Goal: Information Seeking & Learning: Learn about a topic

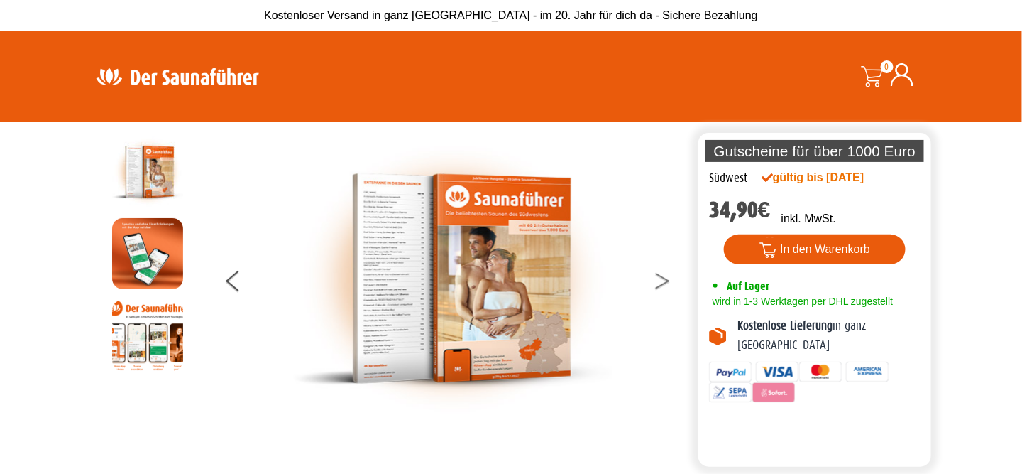
click at [660, 279] on button at bounding box center [672, 284] width 36 height 36
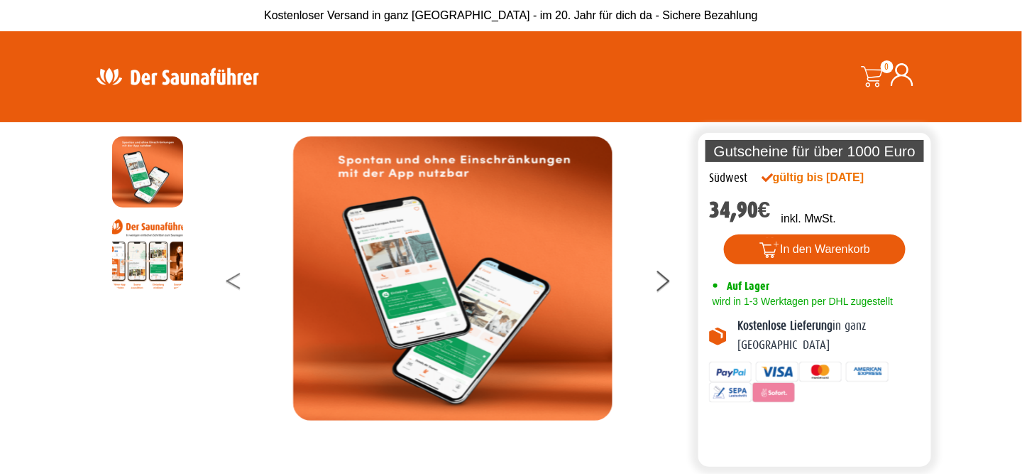
click at [232, 278] on icon at bounding box center [233, 277] width 14 height 9
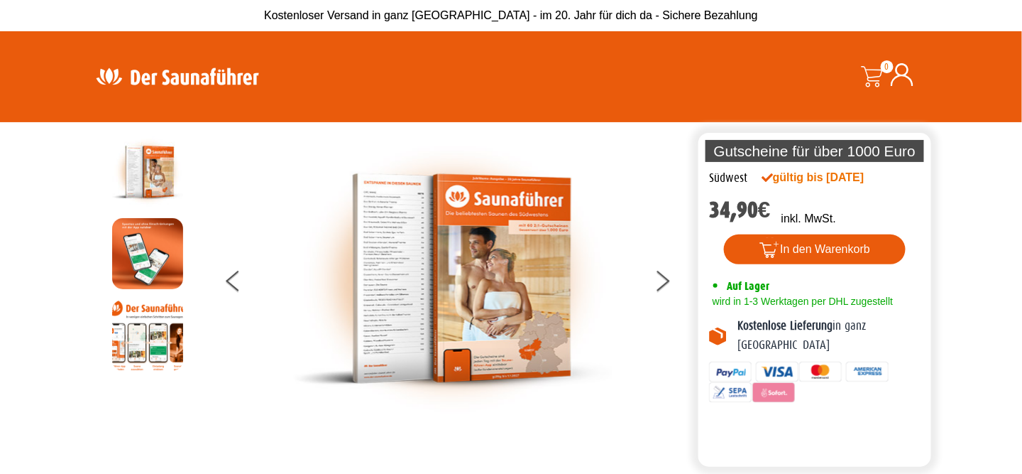
click at [377, 214] on img at bounding box center [453, 278] width 320 height 284
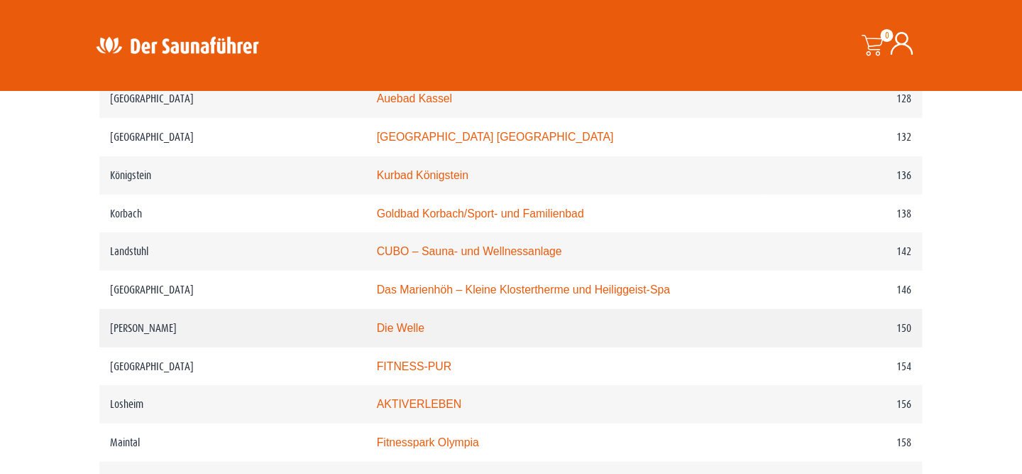
scroll to position [1917, 0]
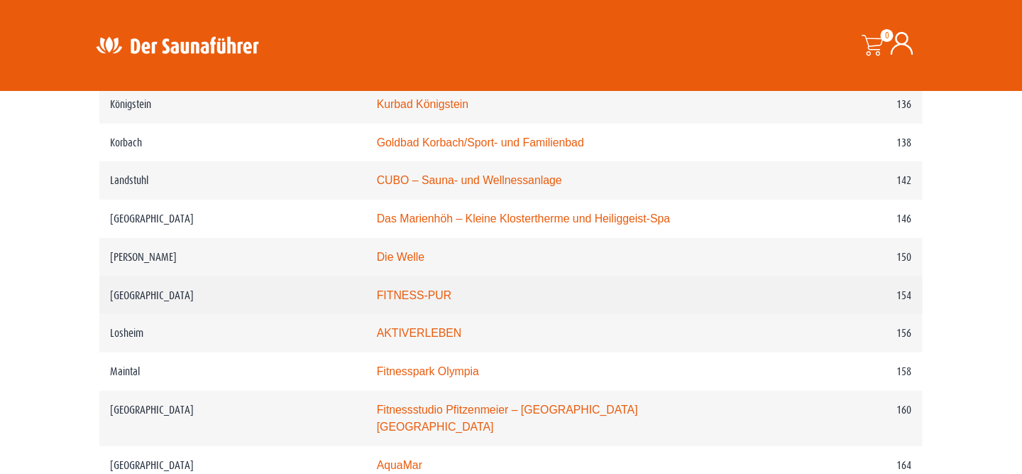
click at [432, 289] on link "FITNESS-PUR" at bounding box center [414, 295] width 75 height 12
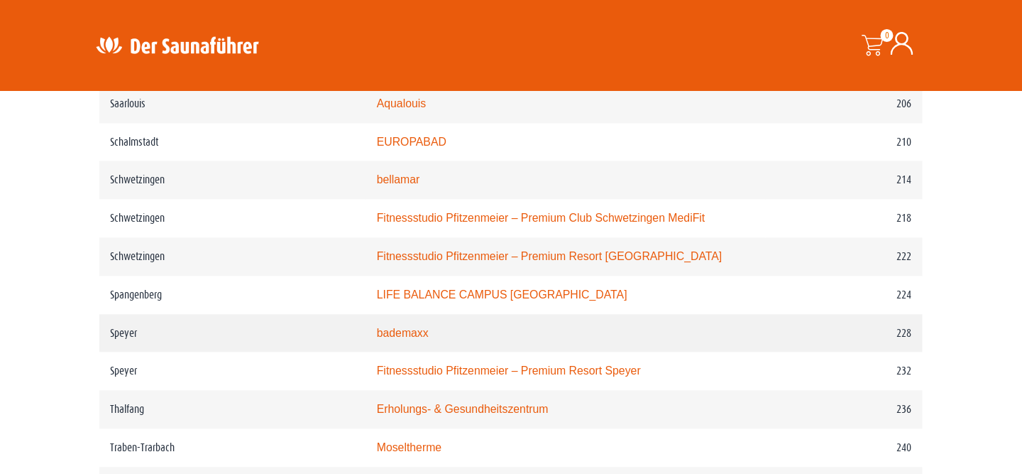
scroll to position [2911, 0]
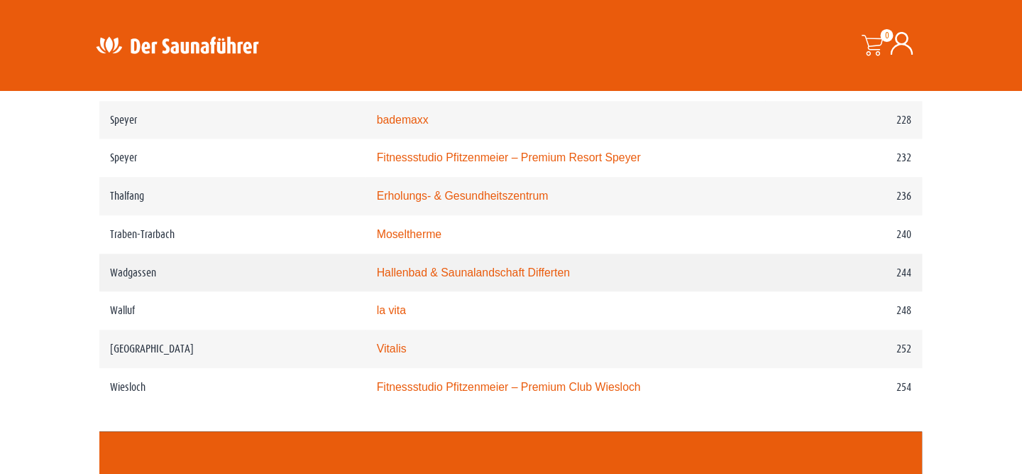
click at [501, 266] on link "Hallenbad & Saunalandschaft Differten" at bounding box center [474, 272] width 194 height 12
click at [490, 266] on link "Hallenbad & Saunalandschaft Differten" at bounding box center [474, 272] width 194 height 12
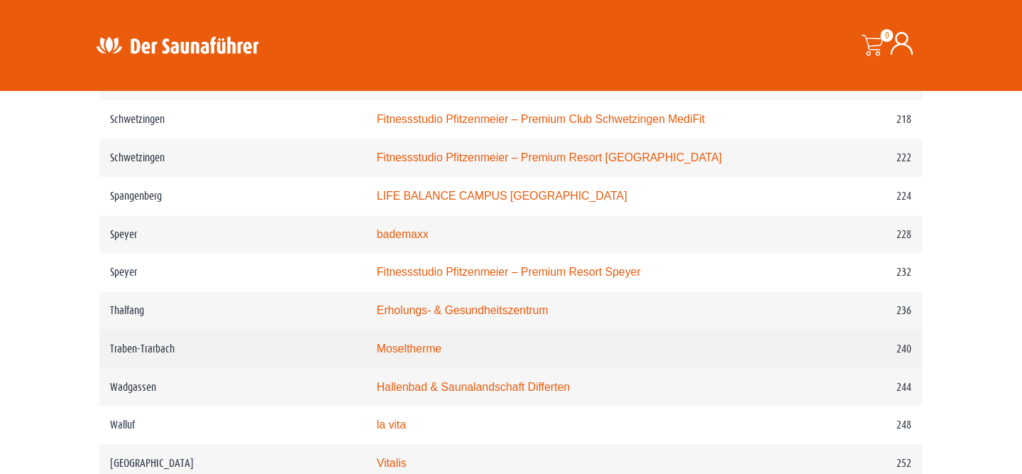
scroll to position [2769, 0]
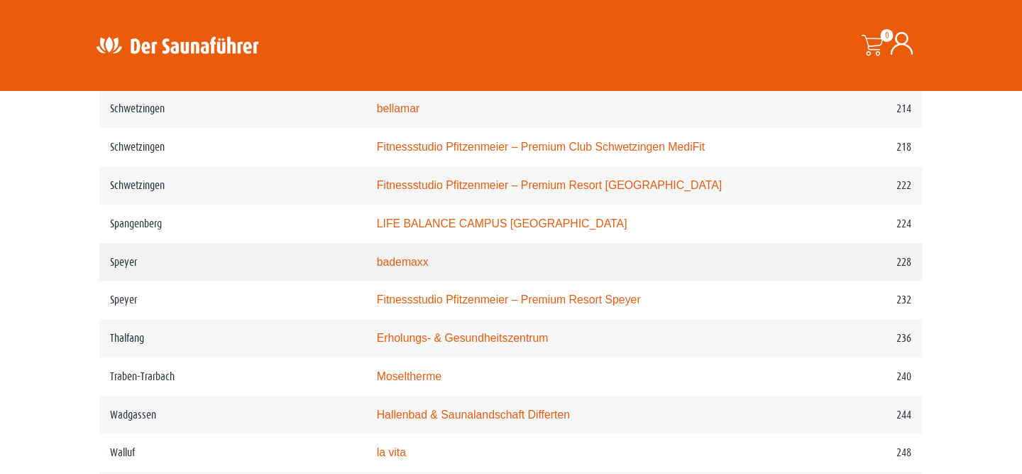
click at [419, 256] on link "bademaxx" at bounding box center [403, 262] width 52 height 12
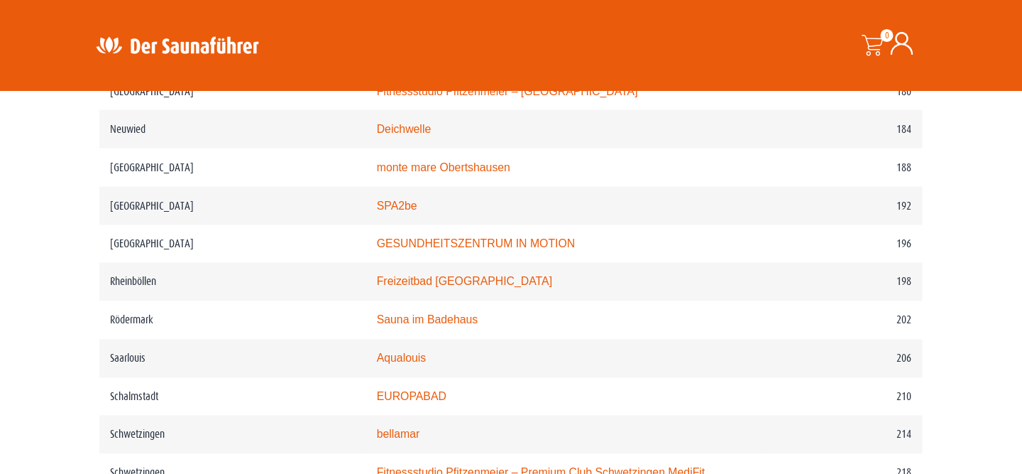
scroll to position [2414, 0]
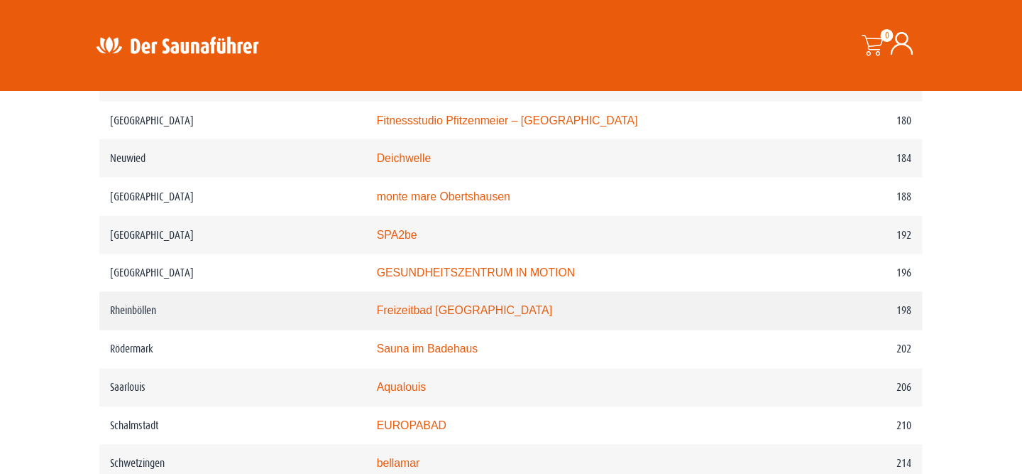
click at [460, 305] on link "Freizeitbad Rheinböllen" at bounding box center [464, 311] width 175 height 12
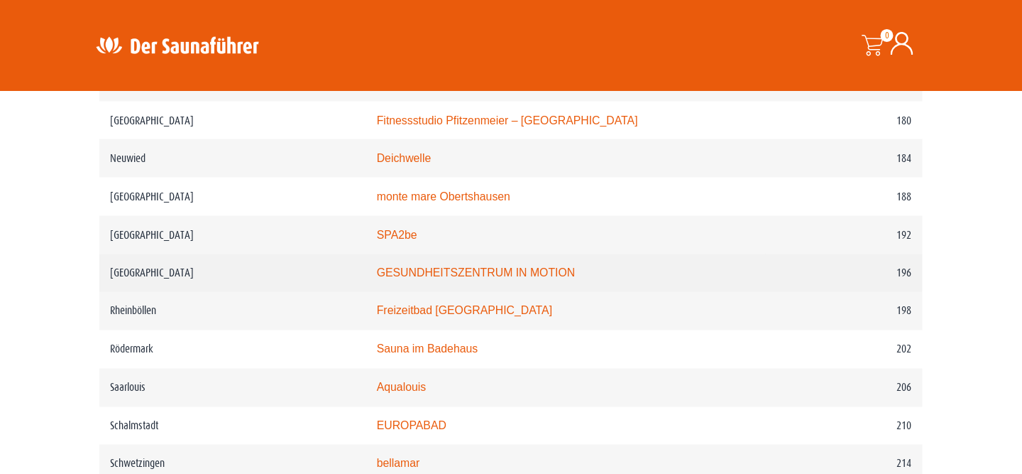
scroll to position [2343, 0]
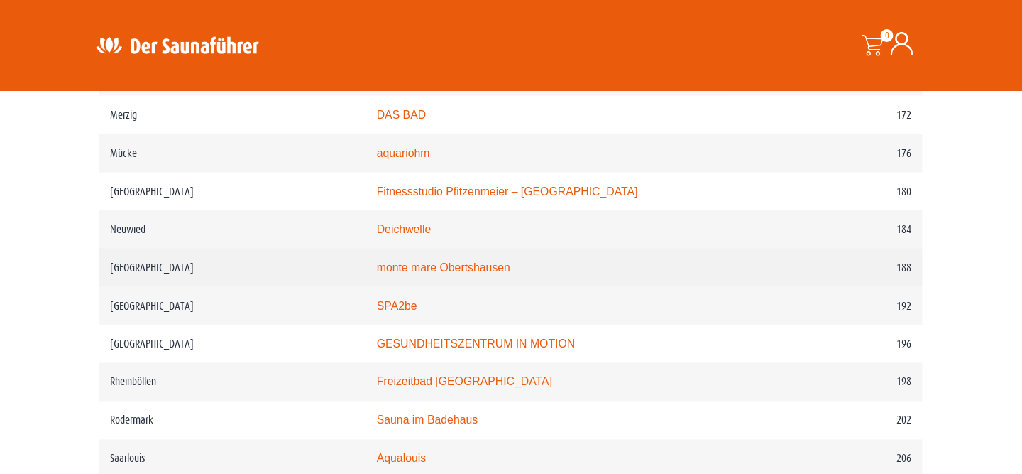
click at [418, 261] on link "monte mare Obertshausen" at bounding box center [443, 267] width 133 height 12
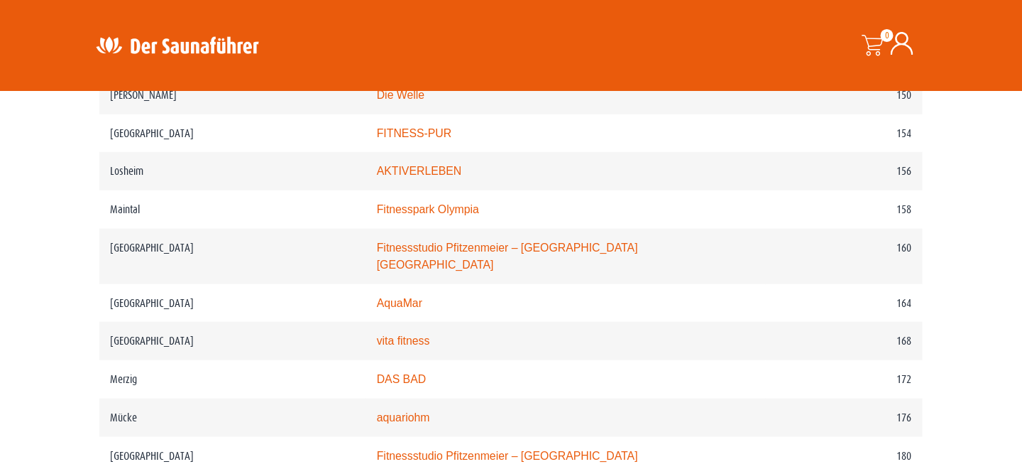
scroll to position [2059, 0]
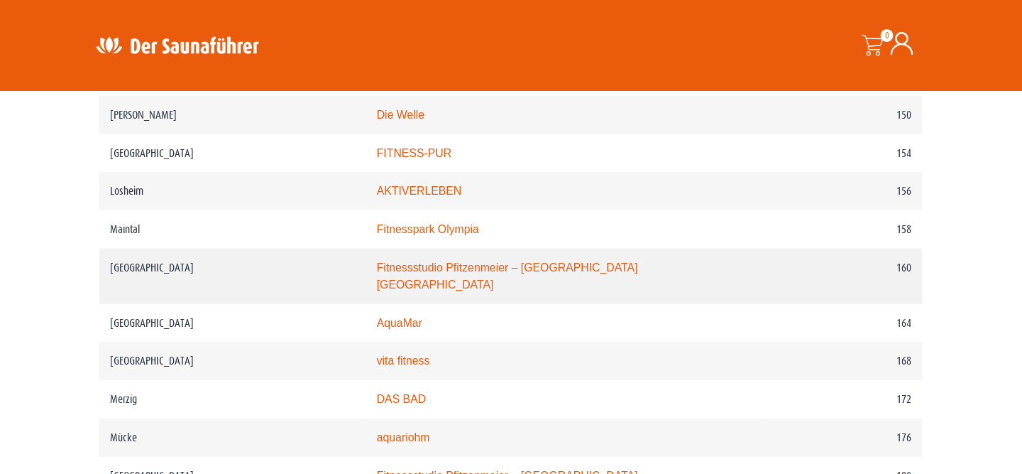
click at [472, 261] on link "Fitnessstudio Pfitzenmeier – Premium Resort Mannheim Airport" at bounding box center [507, 275] width 261 height 29
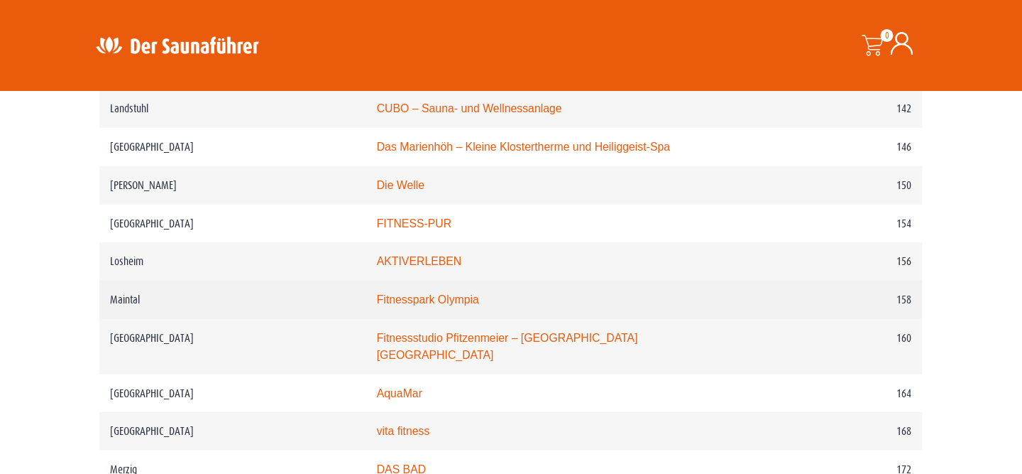
scroll to position [1988, 0]
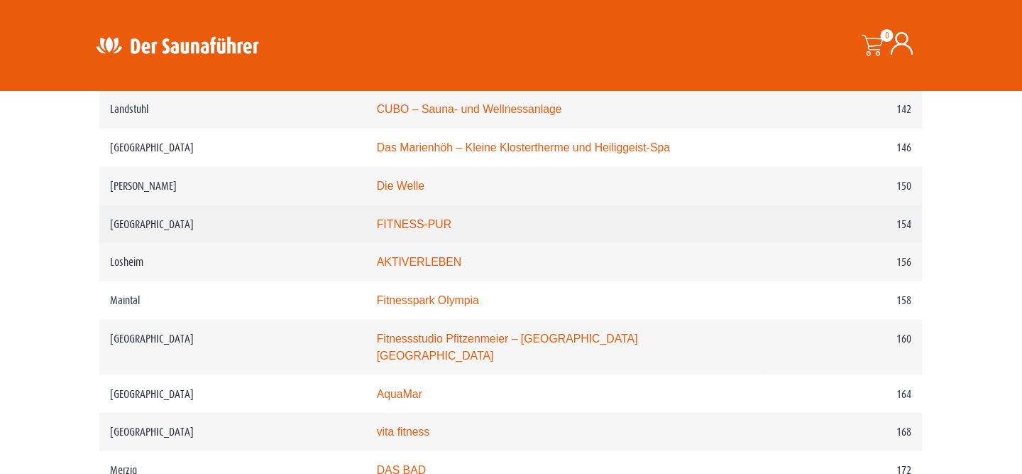
click at [404, 218] on link "FITNESS-PUR" at bounding box center [414, 224] width 75 height 12
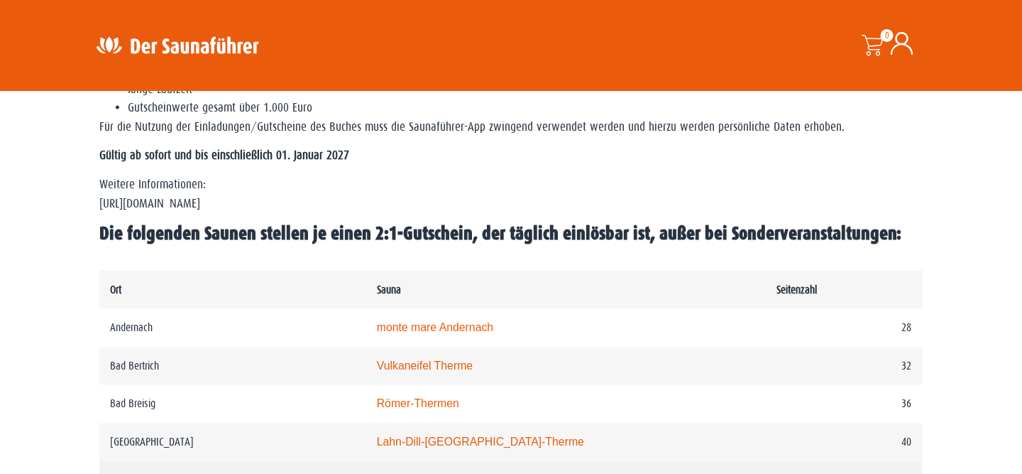
scroll to position [568, 0]
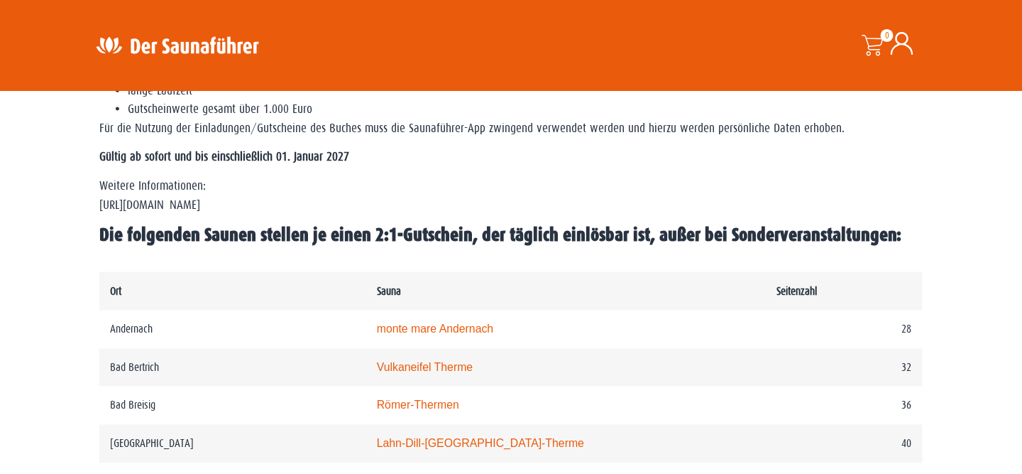
drag, startPoint x: 285, startPoint y: 207, endPoint x: 242, endPoint y: 209, distance: 42.6
click at [242, 209] on p "Weitere Informationen: https://www.der-saunafuehrer.de/app" at bounding box center [511, 196] width 824 height 38
click at [246, 209] on p "Weitere Informationen: https://www.der-saunafuehrer.de/app" at bounding box center [511, 196] width 824 height 38
drag, startPoint x: 137, startPoint y: 204, endPoint x: 288, endPoint y: 207, distance: 151.2
click at [288, 207] on p "Weitere Informationen: https://www.der-saunafuehrer.de/app" at bounding box center [511, 196] width 824 height 38
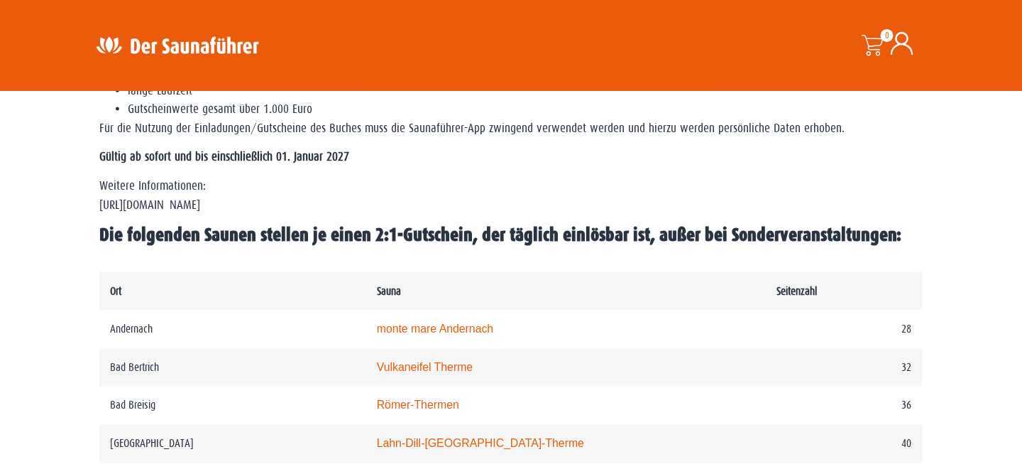
copy p "www.der-saunafuehrer.de/app"
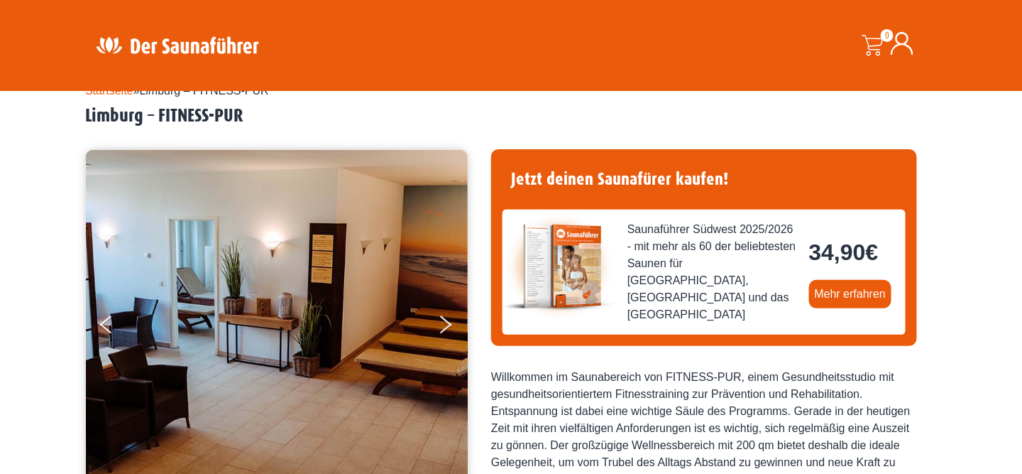
scroll to position [71, 0]
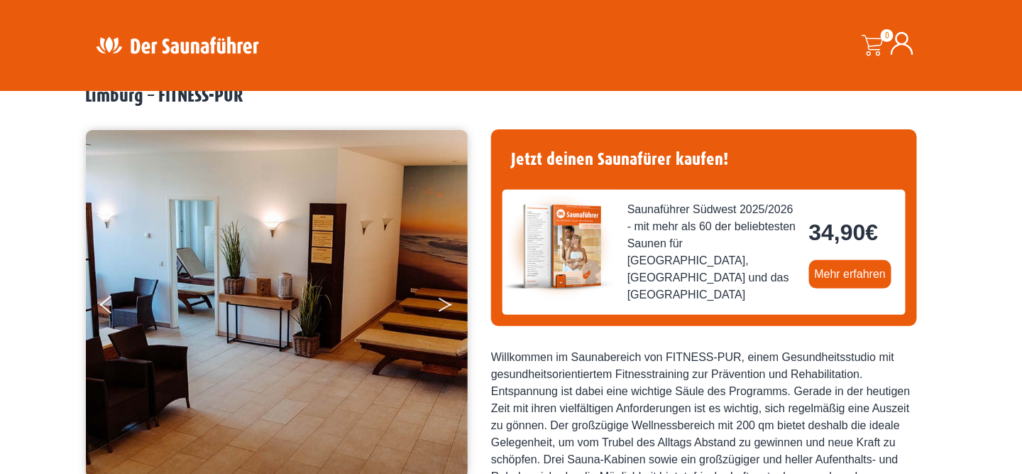
click at [447, 297] on button "Next" at bounding box center [455, 308] width 36 height 36
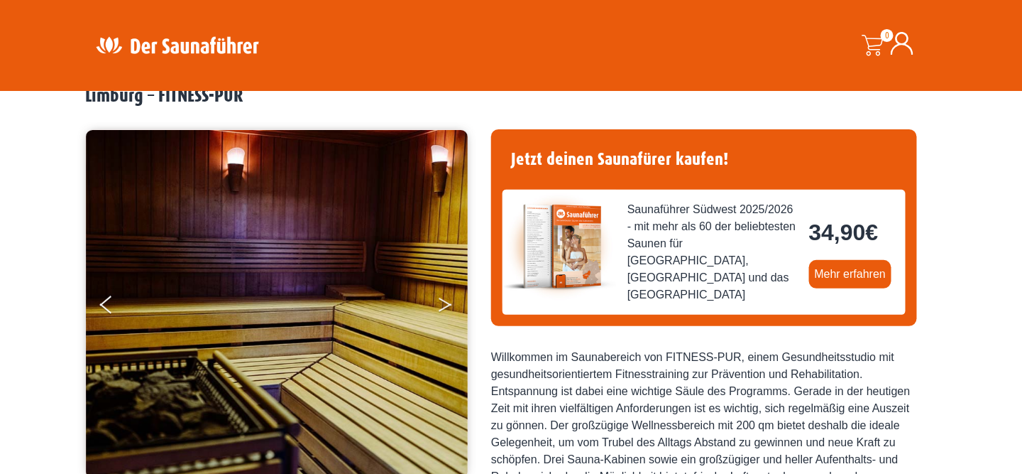
click at [446, 298] on button "Next" at bounding box center [455, 308] width 36 height 36
click at [444, 301] on icon "Next" at bounding box center [445, 301] width 13 height 9
click at [442, 299] on icon "Next" at bounding box center [445, 301] width 13 height 9
click at [442, 302] on button "Next" at bounding box center [455, 308] width 36 height 36
click at [444, 300] on icon "Next" at bounding box center [445, 301] width 13 height 9
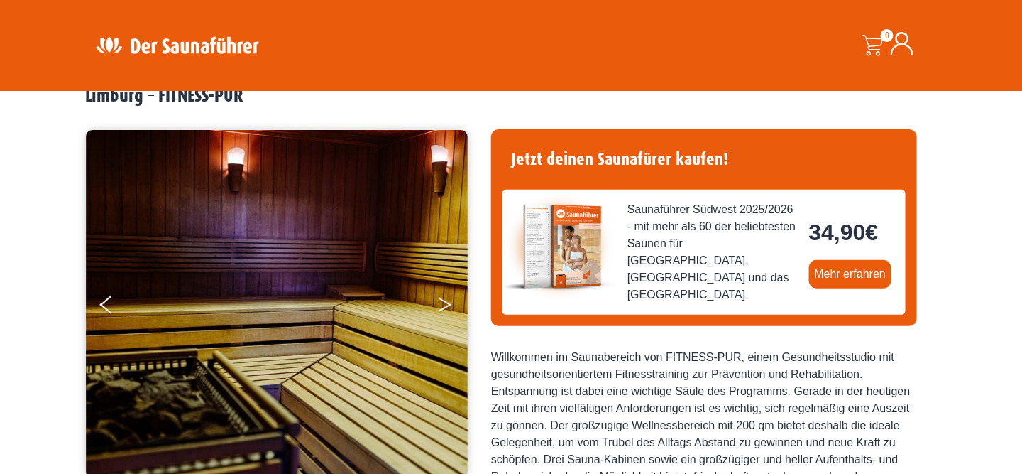
click at [443, 300] on icon "Next" at bounding box center [445, 301] width 13 height 9
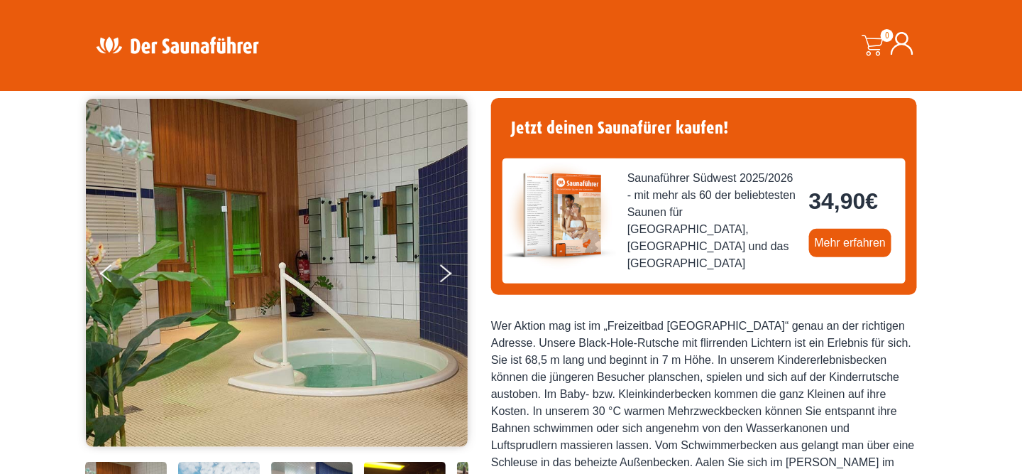
scroll to position [142, 0]
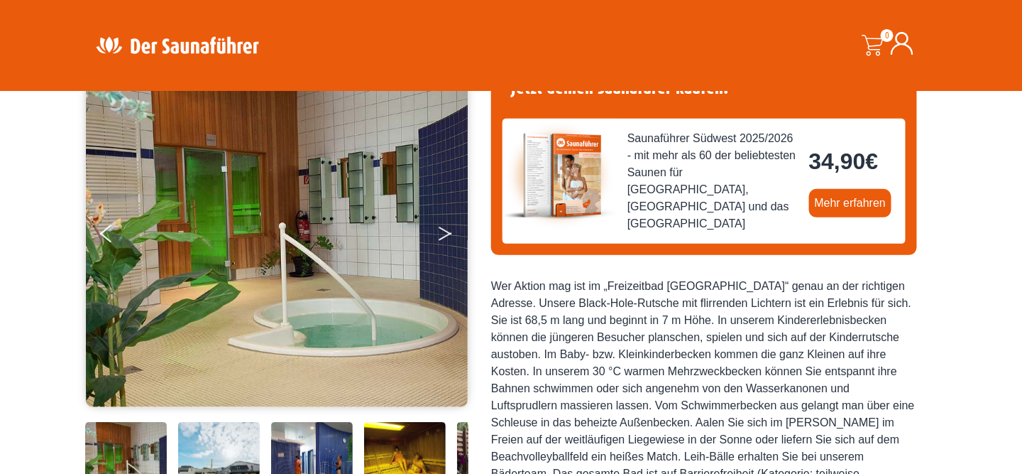
click at [447, 246] on button "Next" at bounding box center [455, 237] width 36 height 36
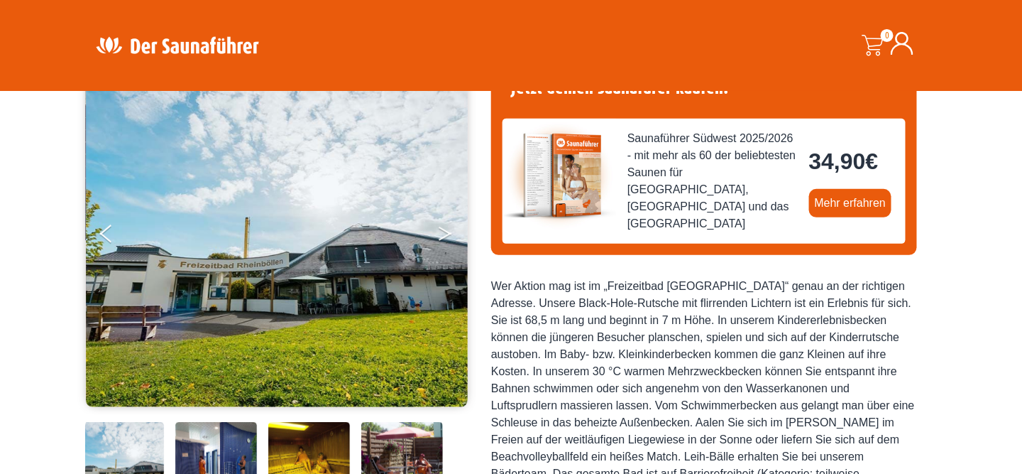
click at [447, 246] on button "Next" at bounding box center [455, 237] width 36 height 36
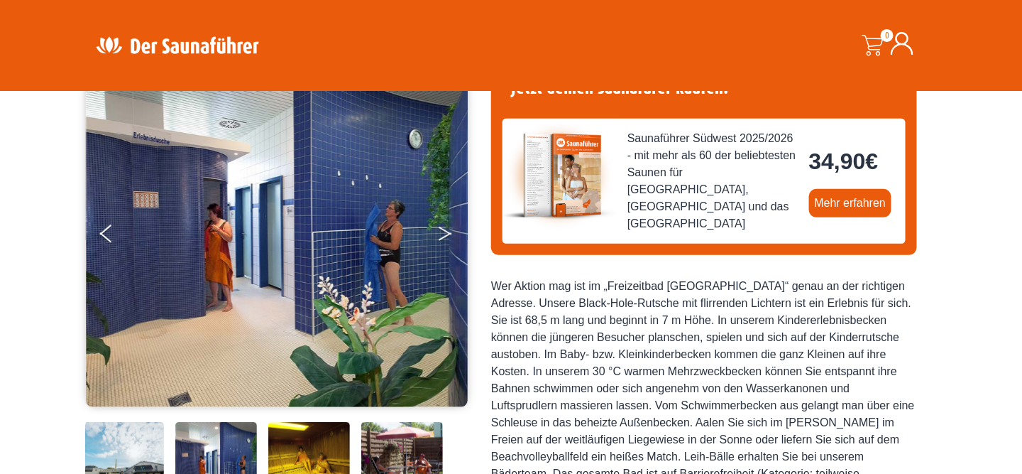
click at [447, 246] on button "Next" at bounding box center [455, 237] width 36 height 36
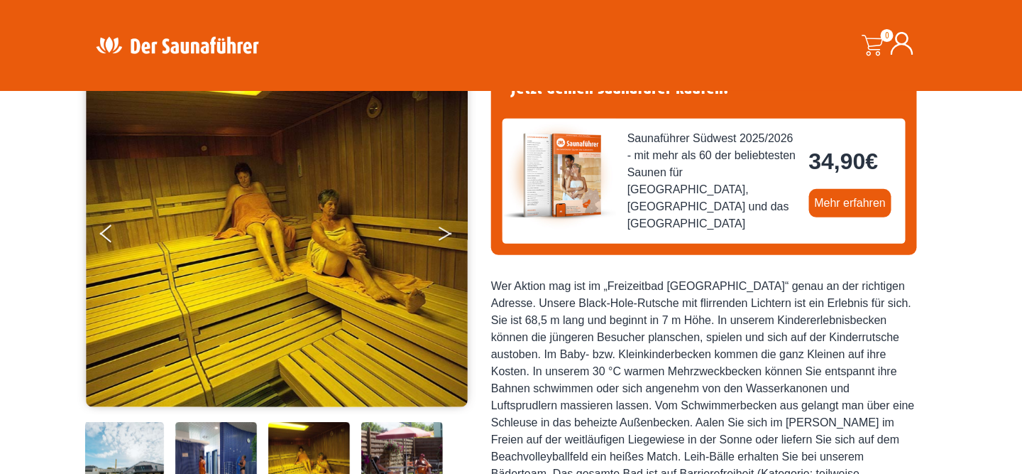
click at [447, 246] on button "Next" at bounding box center [455, 237] width 36 height 36
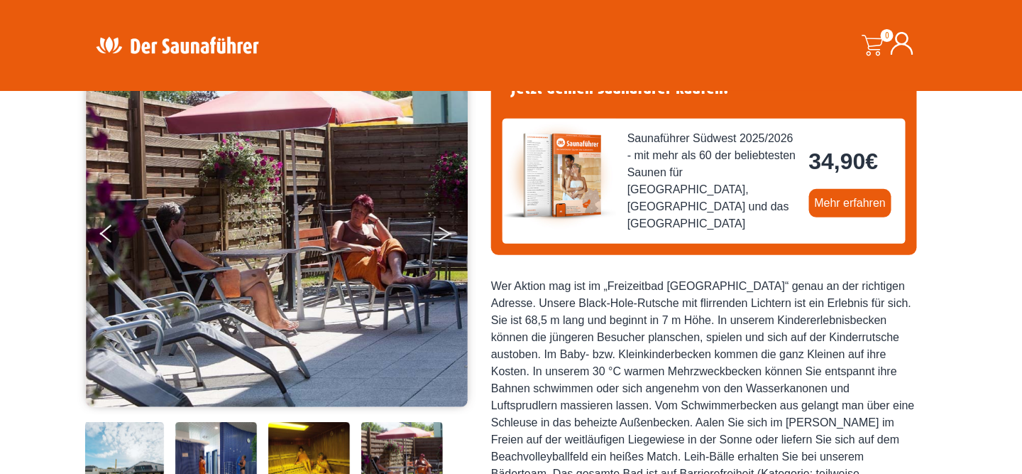
click at [447, 246] on button "Next" at bounding box center [455, 237] width 36 height 36
click at [452, 236] on button "Next" at bounding box center [455, 237] width 36 height 36
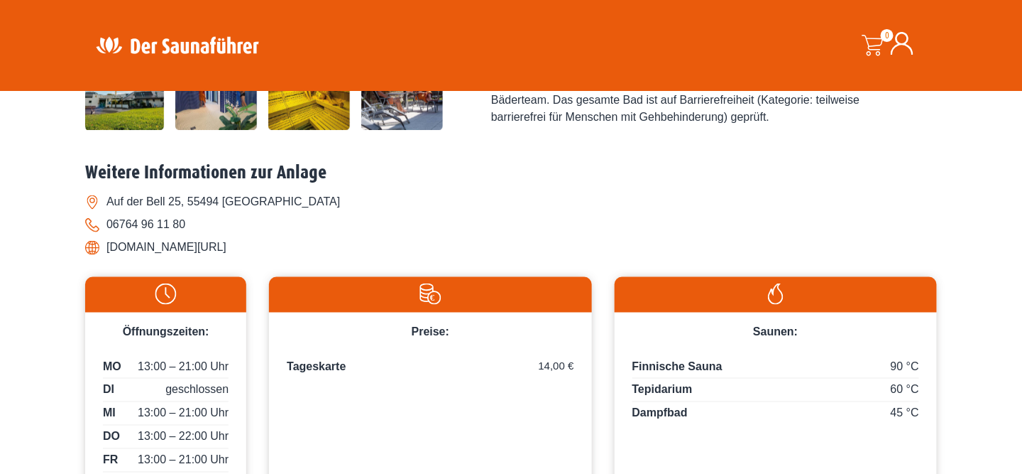
scroll to position [568, 0]
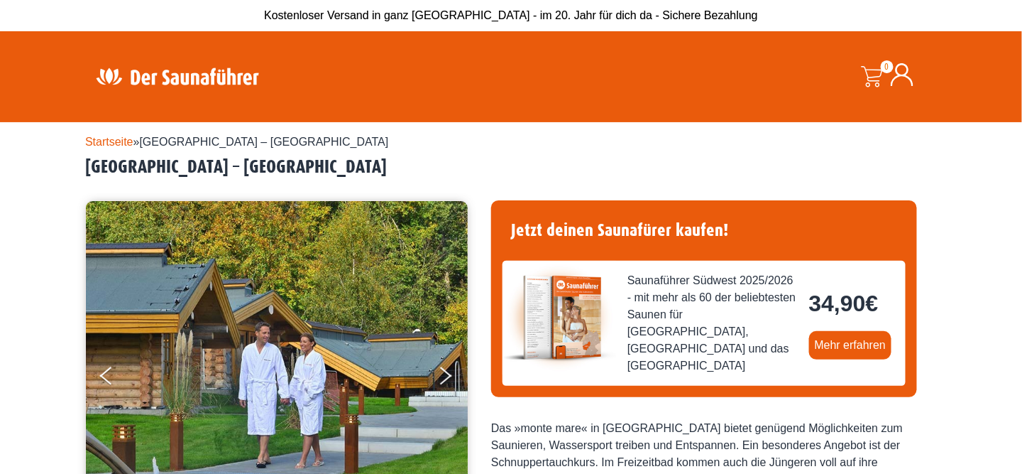
scroll to position [71, 0]
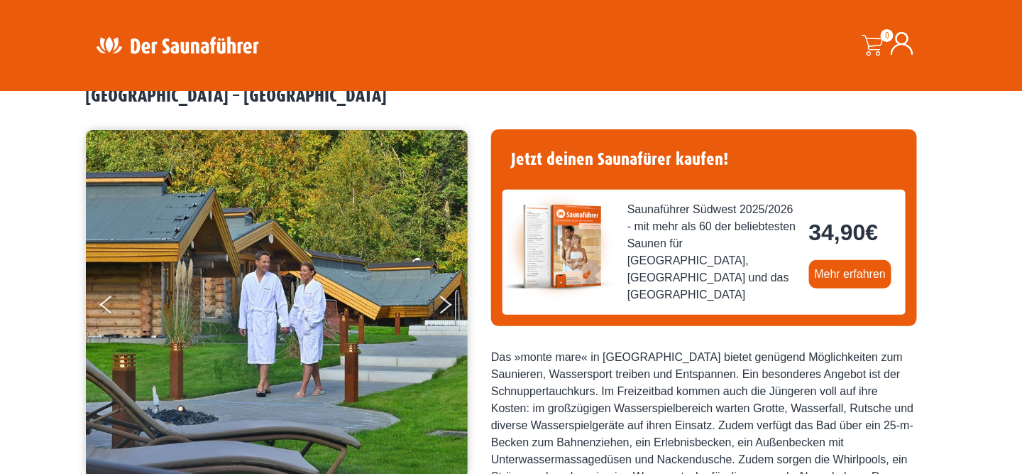
click at [436, 307] on img at bounding box center [277, 304] width 383 height 348
click at [444, 305] on button "Next" at bounding box center [455, 308] width 36 height 36
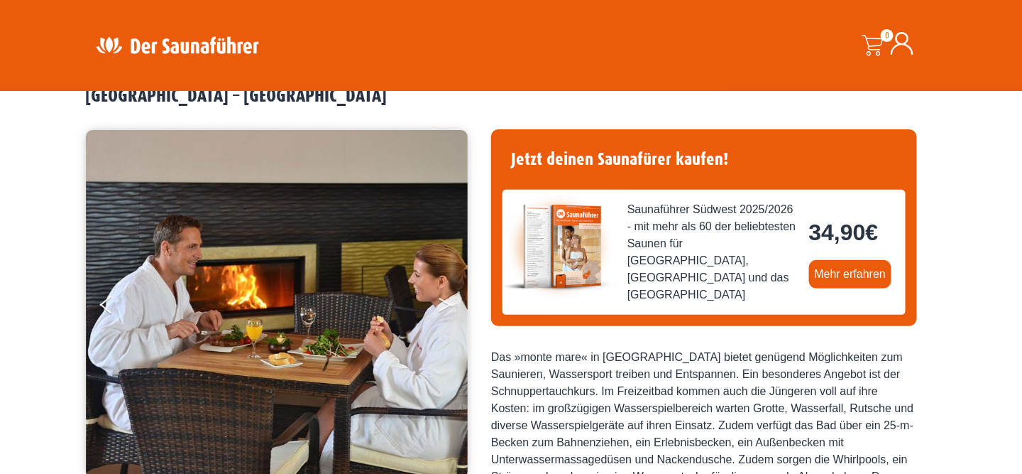
click at [444, 305] on button "Next" at bounding box center [455, 308] width 36 height 36
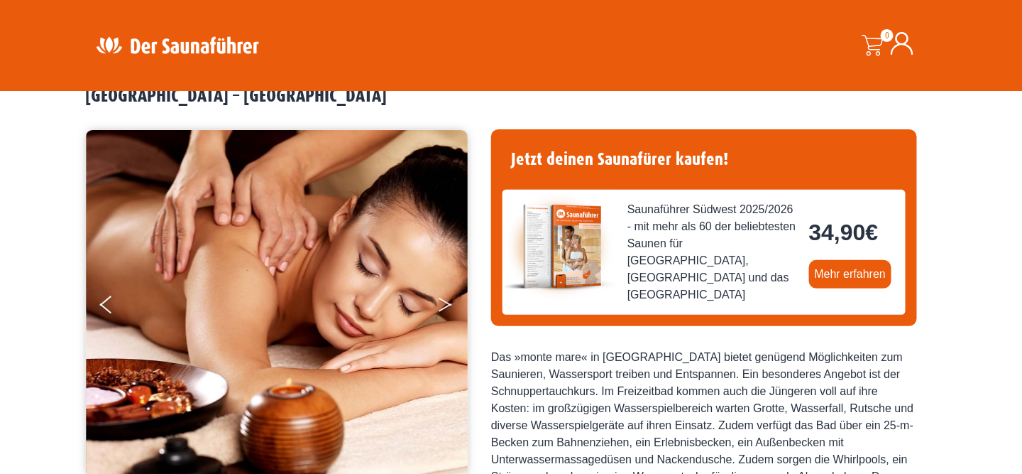
click at [444, 305] on button "Next" at bounding box center [455, 308] width 36 height 36
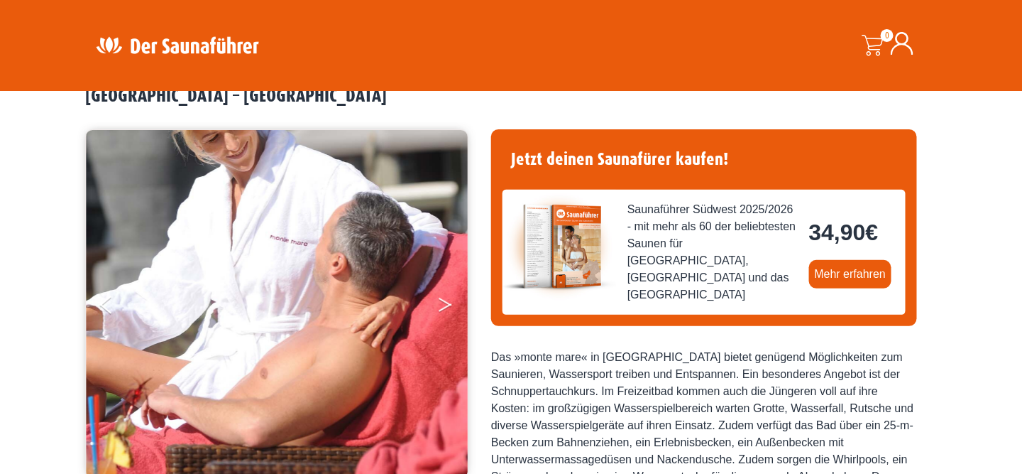
click at [444, 305] on button "Next" at bounding box center [455, 308] width 36 height 36
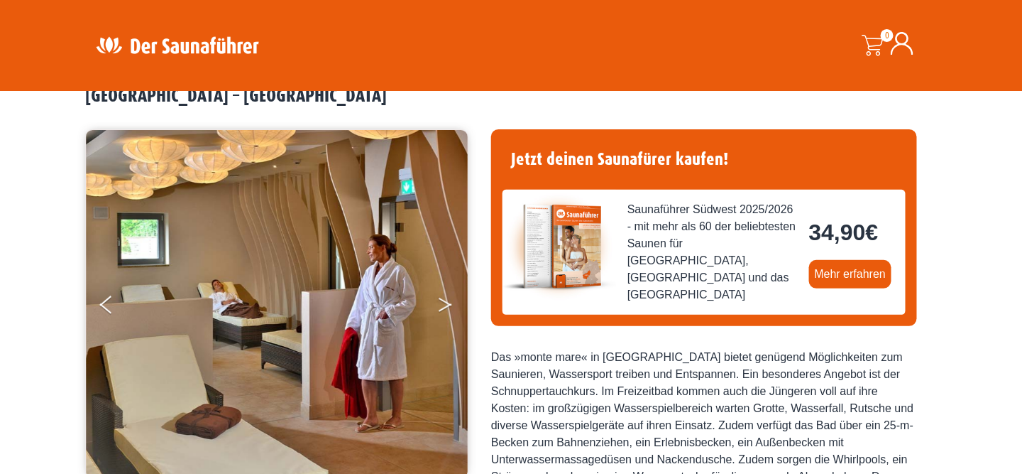
click at [444, 305] on button "Next" at bounding box center [455, 308] width 36 height 36
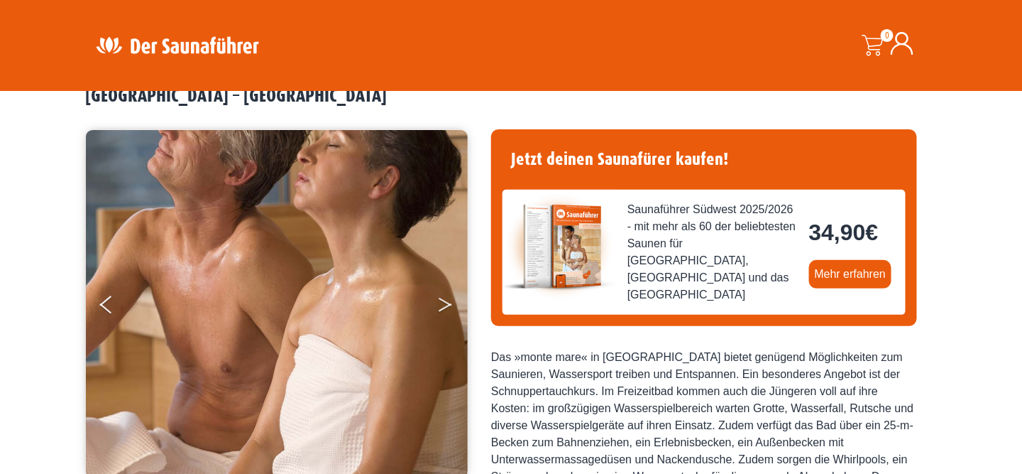
click at [444, 305] on button "Next" at bounding box center [455, 308] width 36 height 36
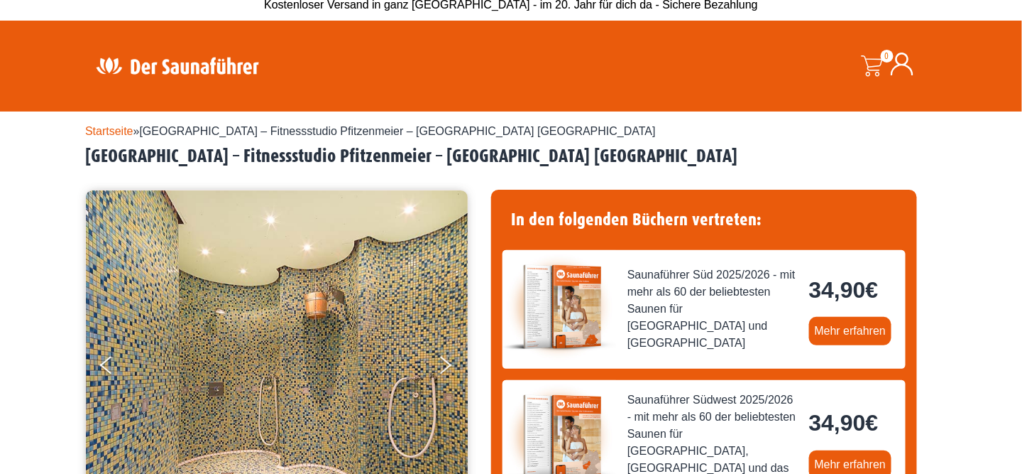
scroll to position [142, 0]
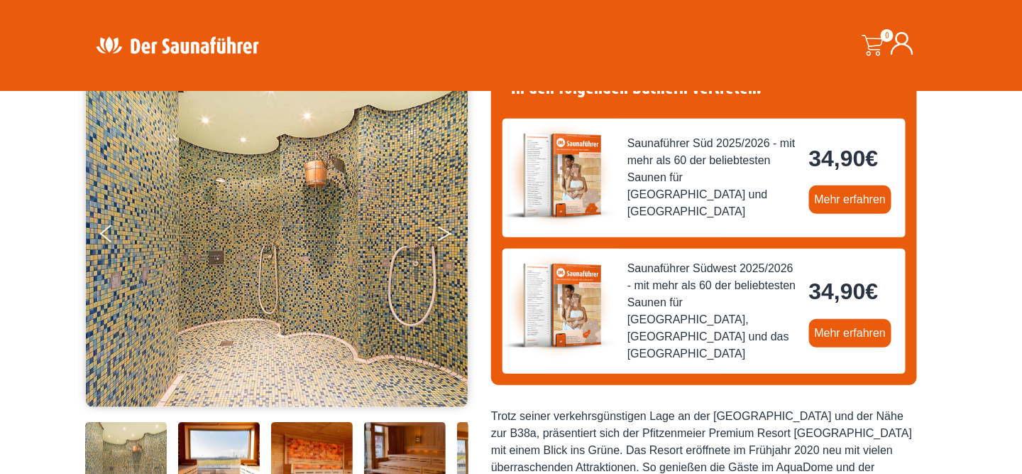
click at [442, 240] on button "Next" at bounding box center [455, 237] width 36 height 36
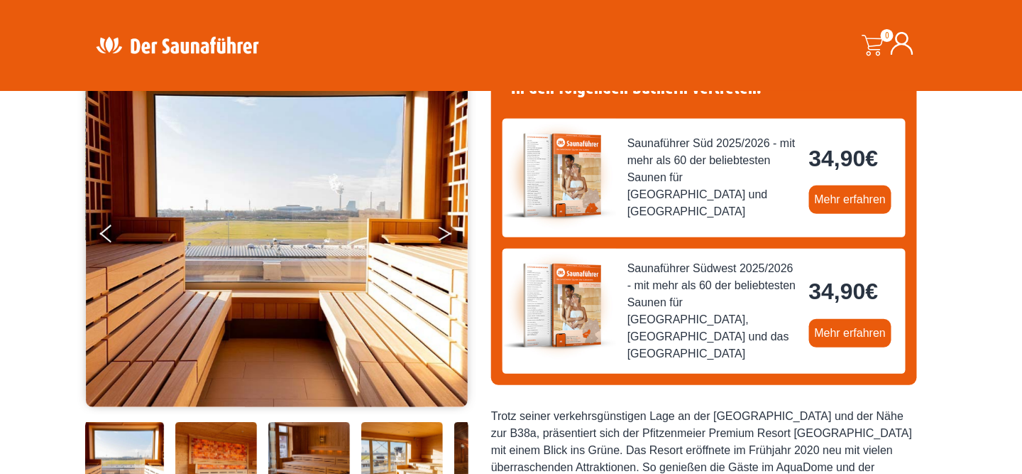
click at [442, 239] on icon "Next" at bounding box center [445, 236] width 13 height 9
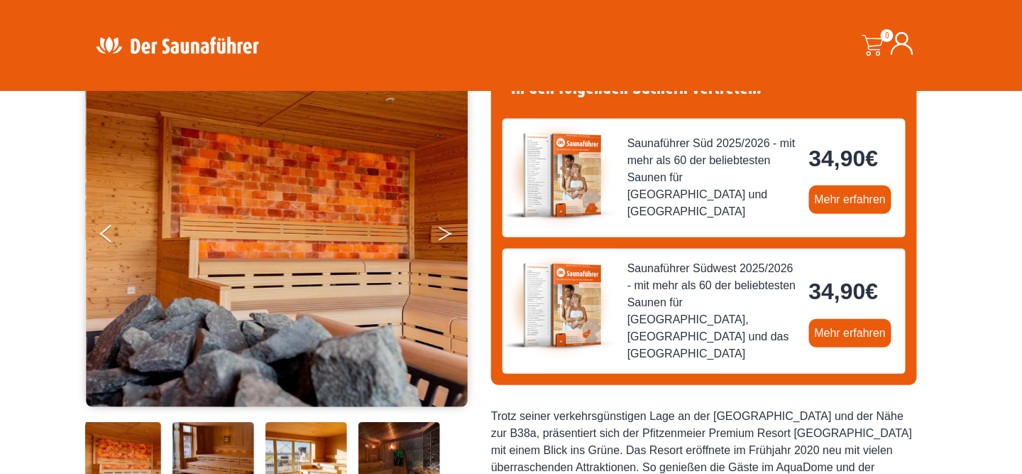
click at [442, 239] on icon "Next" at bounding box center [445, 236] width 13 height 9
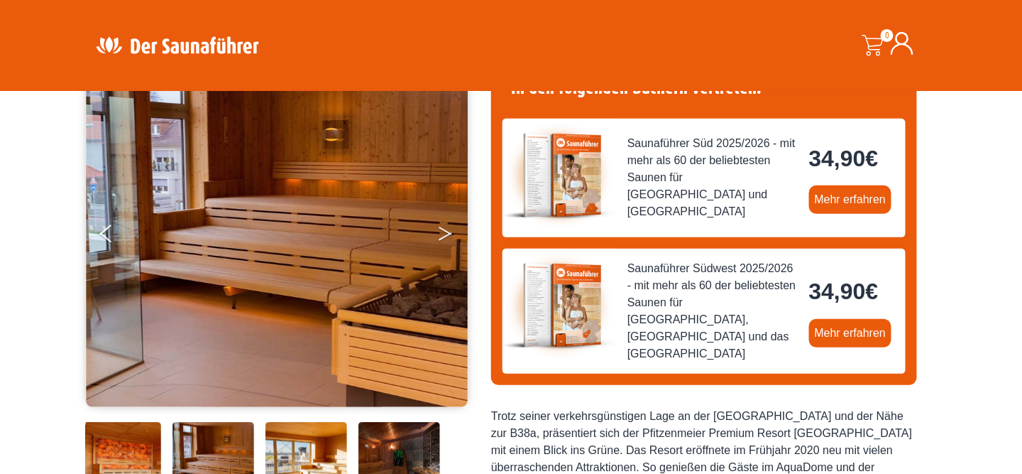
click at [442, 239] on icon "Next" at bounding box center [445, 236] width 13 height 9
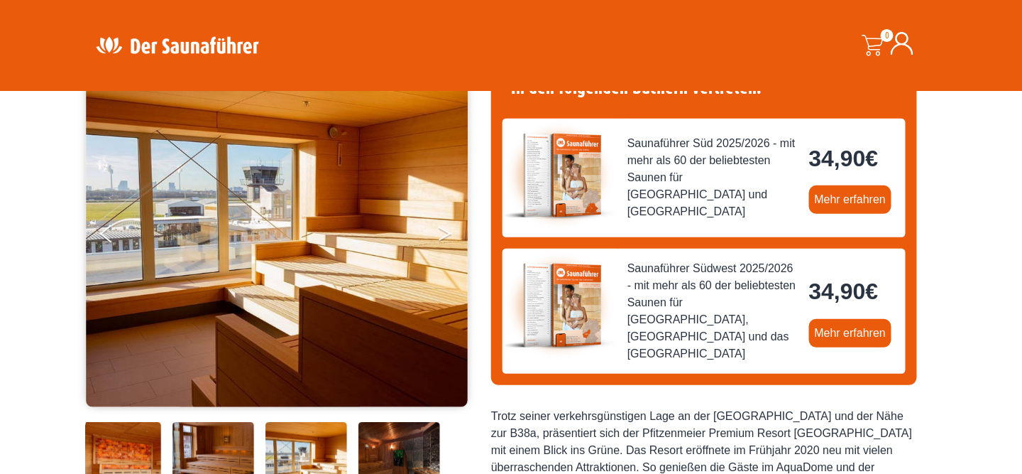
click at [440, 233] on button "Next" at bounding box center [455, 237] width 36 height 36
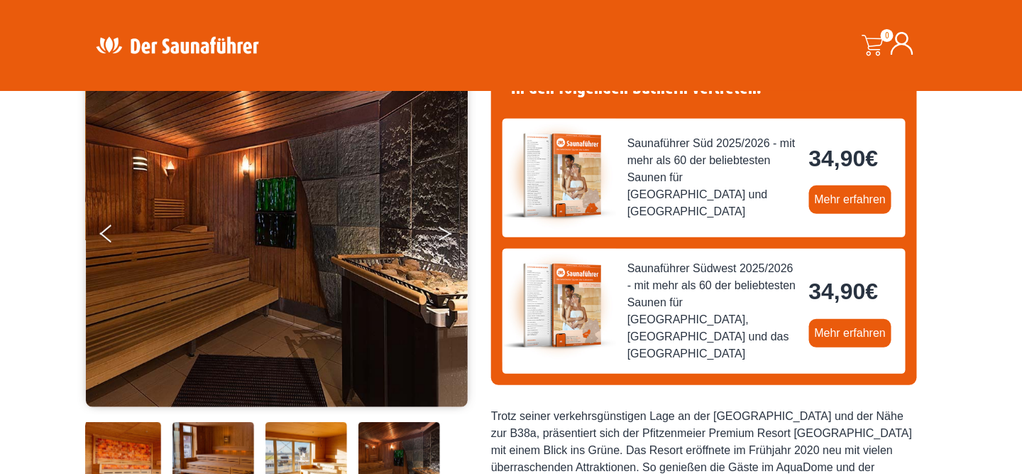
click at [440, 233] on button "Next" at bounding box center [455, 237] width 36 height 36
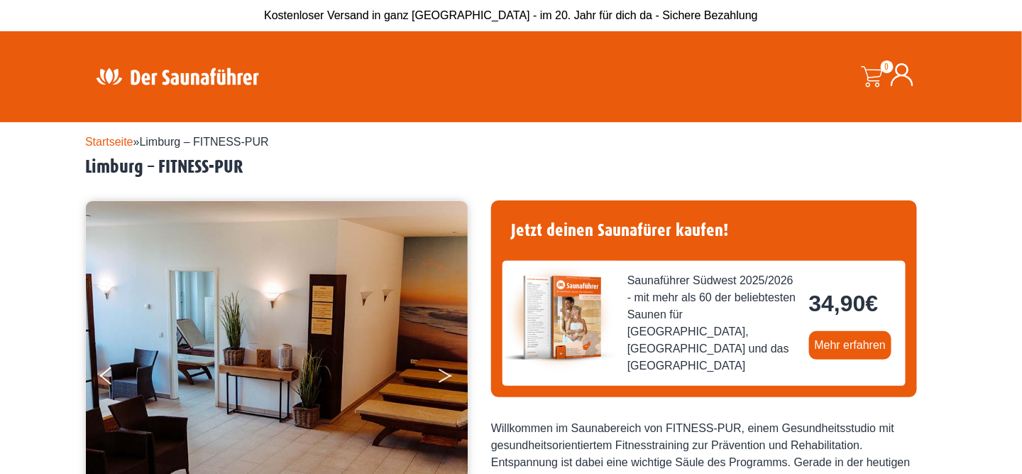
click at [450, 372] on button "Next" at bounding box center [455, 379] width 36 height 36
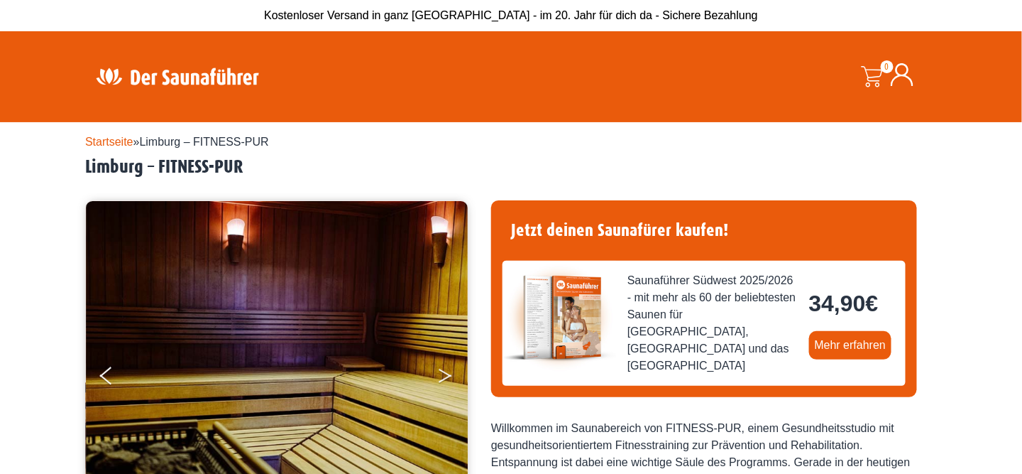
click at [450, 372] on button "Next" at bounding box center [455, 379] width 36 height 36
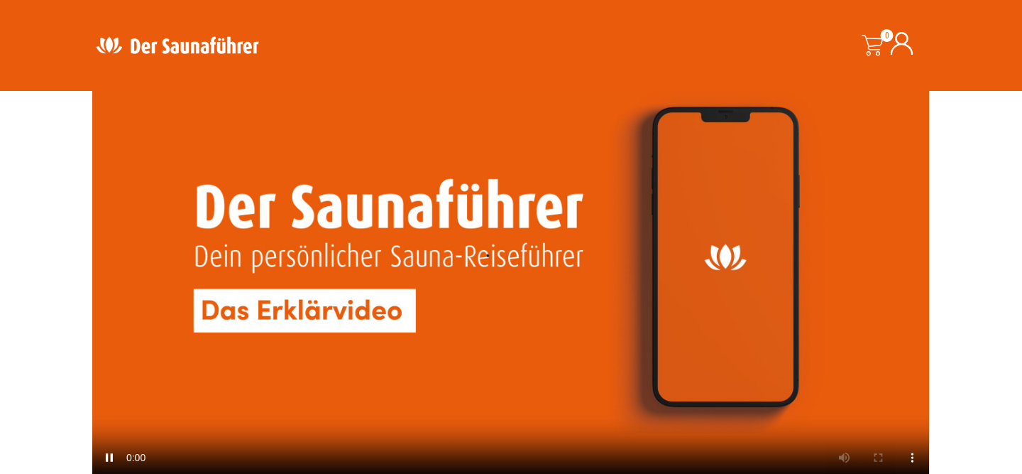
scroll to position [1278, 0]
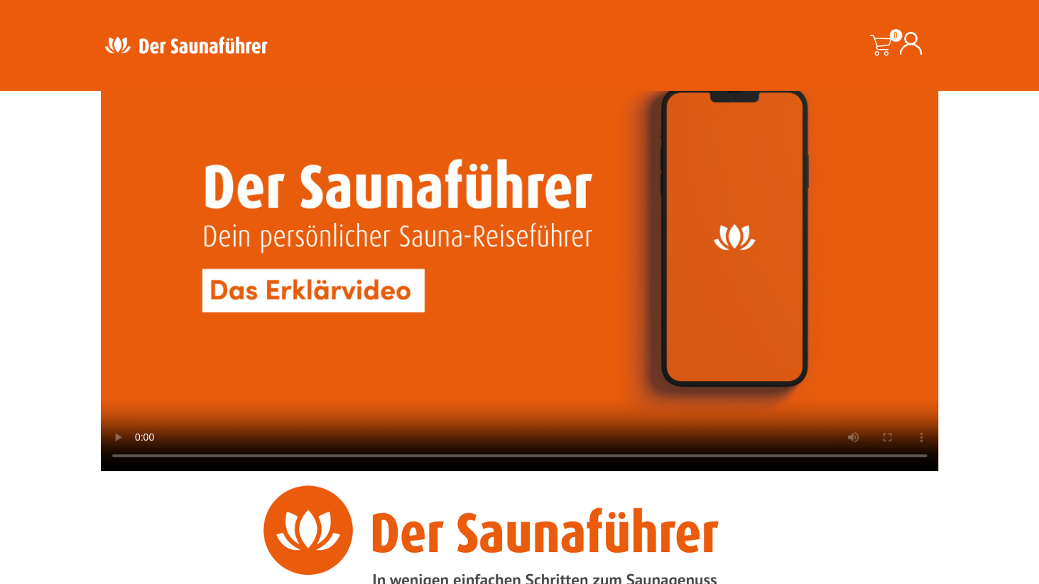
click at [561, 244] on video at bounding box center [520, 235] width 838 height 471
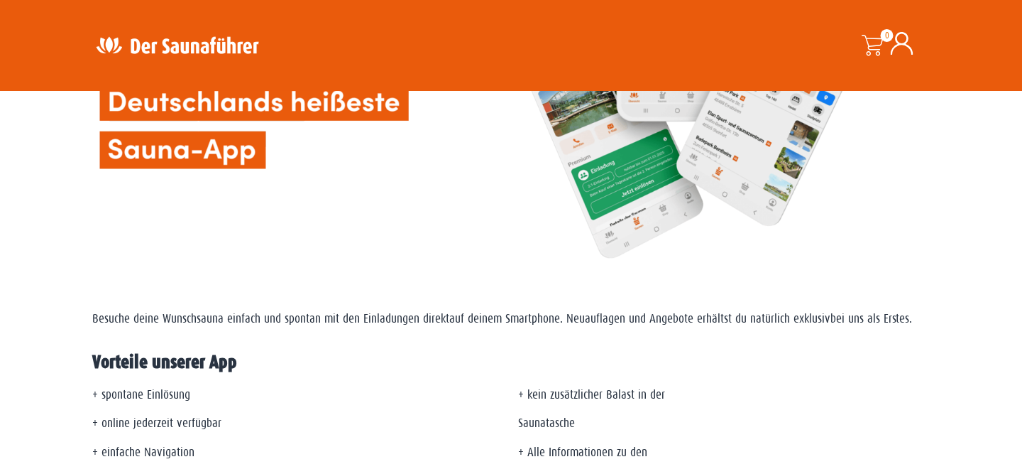
scroll to position [0, 0]
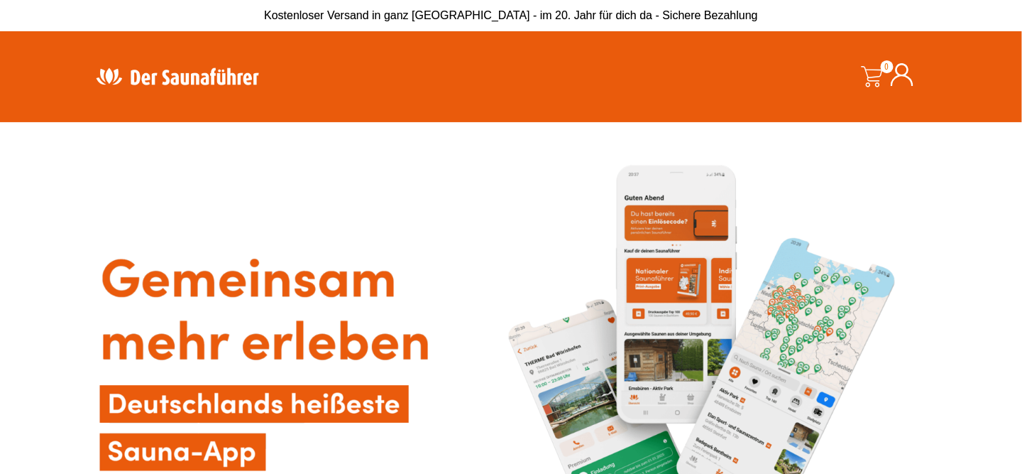
click at [136, 66] on img at bounding box center [177, 76] width 185 height 28
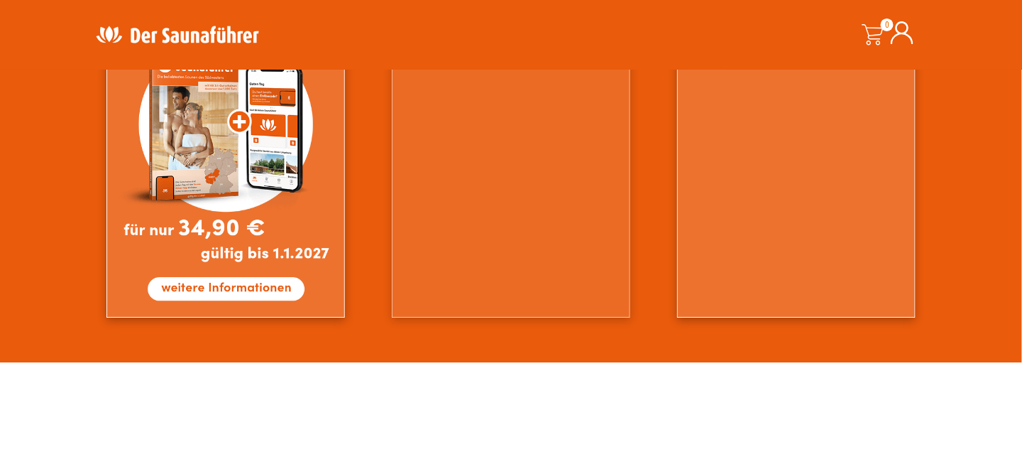
scroll to position [1349, 0]
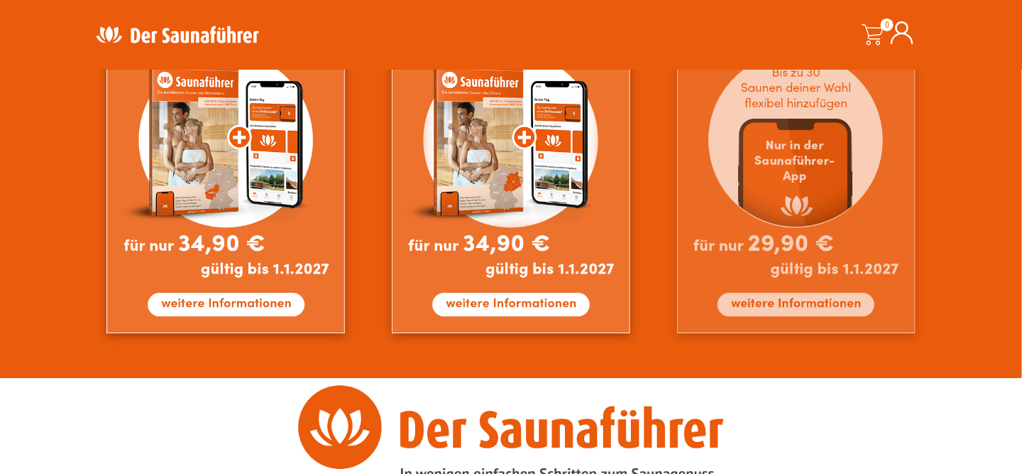
click at [796, 207] on img at bounding box center [796, 171] width 239 height 324
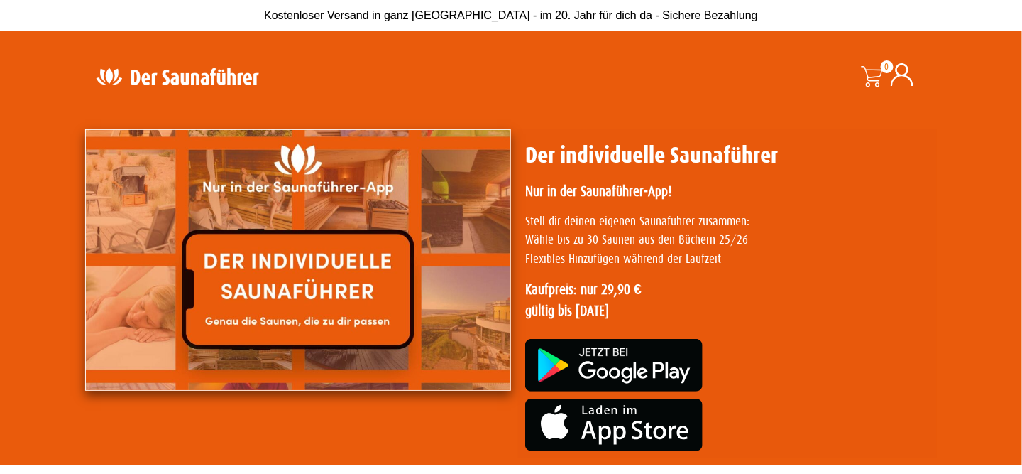
click at [282, 278] on img at bounding box center [298, 259] width 426 height 261
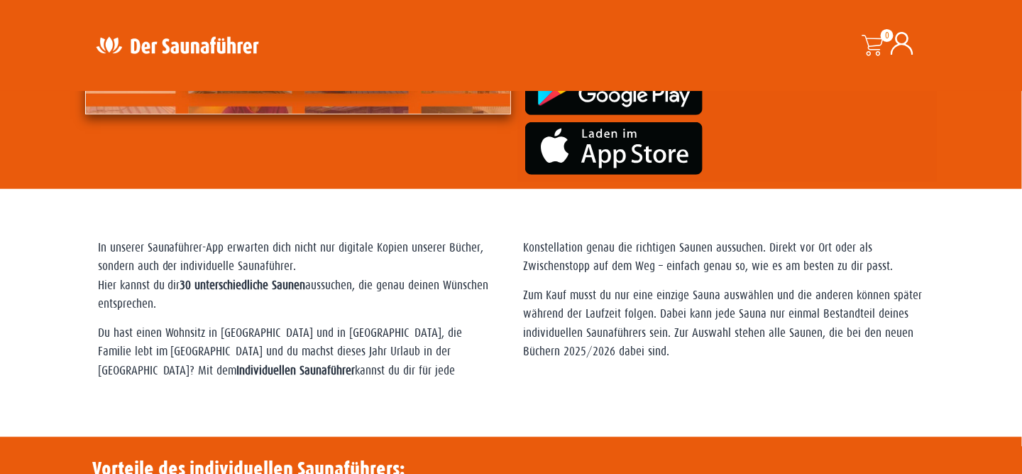
scroll to position [284, 0]
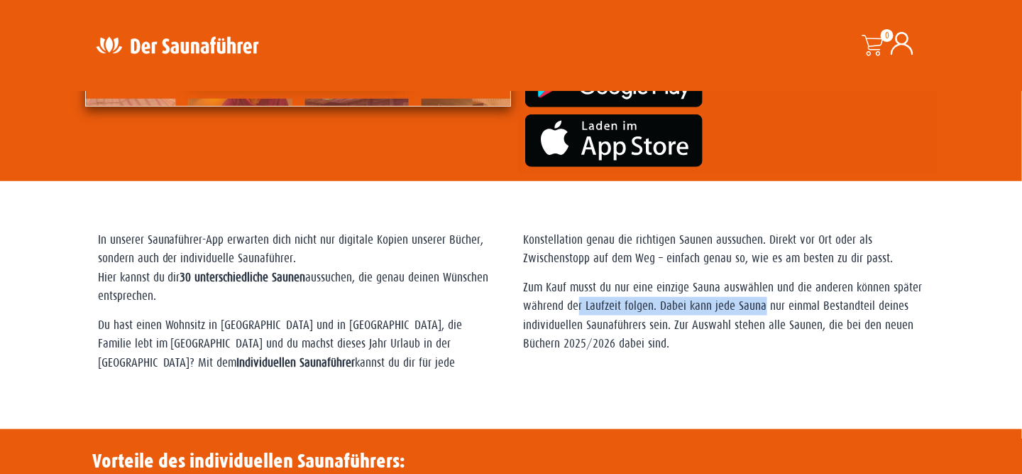
drag, startPoint x: 648, startPoint y: 311, endPoint x: 763, endPoint y: 312, distance: 115.7
click at [763, 312] on p "Zum Kauf musst du nur eine einzige Sauna auswählen und die anderen können späte…" at bounding box center [724, 315] width 401 height 75
click at [665, 311] on p "Zum Kauf musst du nur eine einzige Sauna auswählen und die anderen können späte…" at bounding box center [724, 315] width 401 height 75
click at [674, 310] on p "Zum Kauf musst du nur eine einzige Sauna auswählen und die anderen können späte…" at bounding box center [724, 315] width 401 height 75
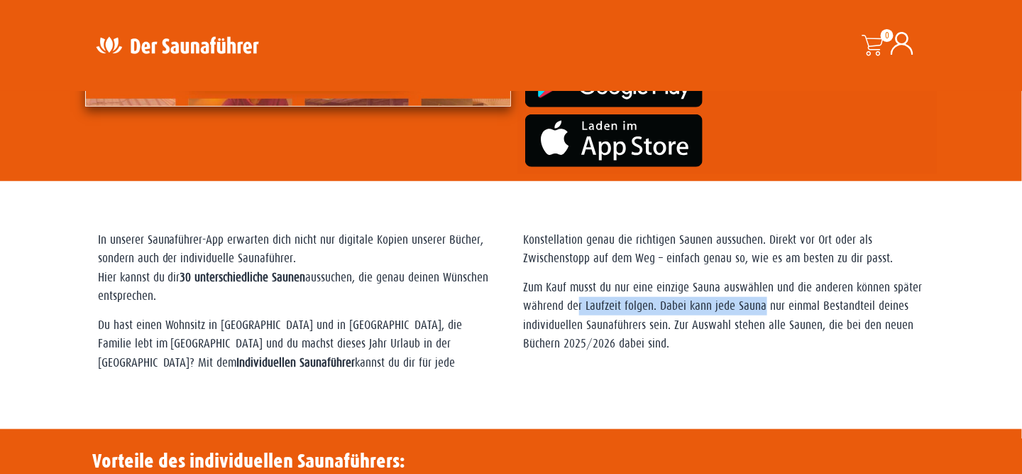
click at [757, 314] on p "Zum Kauf musst du nur eine einzige Sauna auswählen und die anderen können späte…" at bounding box center [724, 315] width 401 height 75
click at [726, 341] on p "Zum Kauf musst du nur eine einzige Sauna auswählen und die anderen können späte…" at bounding box center [724, 315] width 401 height 75
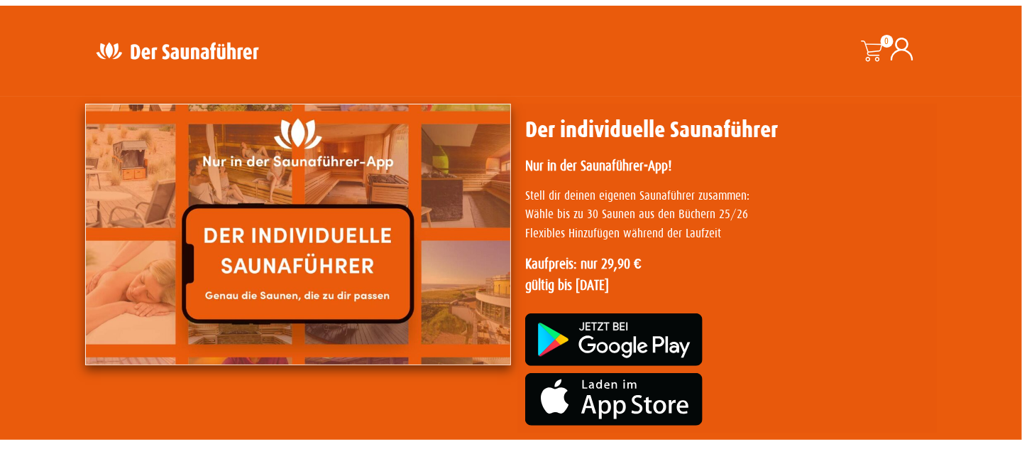
scroll to position [0, 0]
